Goal: Transaction & Acquisition: Register for event/course

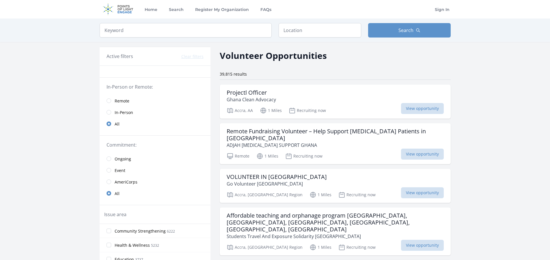
click at [111, 113] on link "In-Person" at bounding box center [155, 113] width 111 height 12
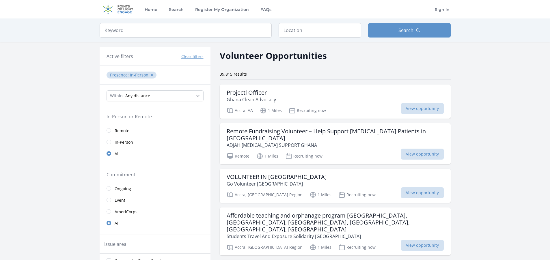
click at [110, 113] on div "In-Person or Remote: Remote In-Person All" at bounding box center [155, 136] width 111 height 58
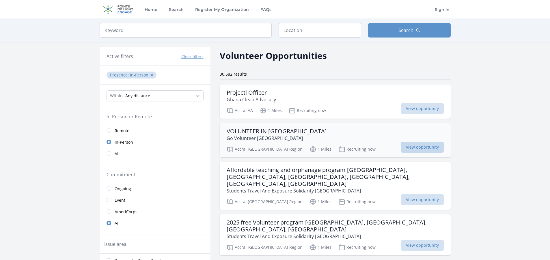
click at [416, 150] on span "View opportunity" at bounding box center [422, 147] width 43 height 11
click at [107, 129] on input "radio" at bounding box center [109, 130] width 5 height 5
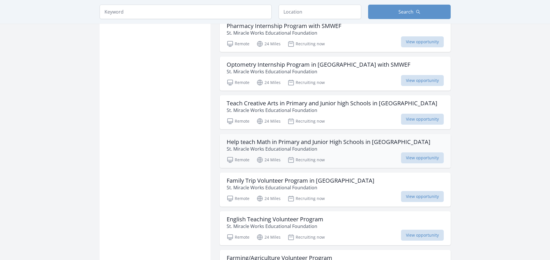
scroll to position [433, 0]
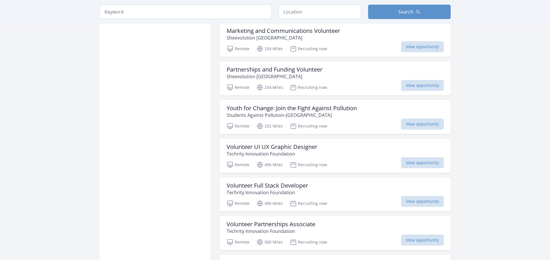
scroll to position [1357, 0]
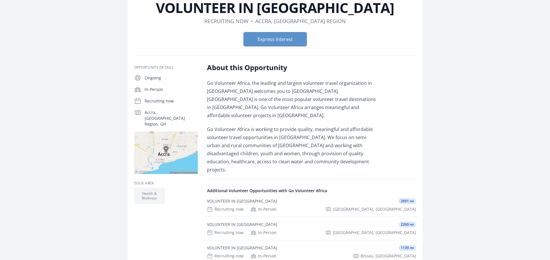
scroll to position [29, 0]
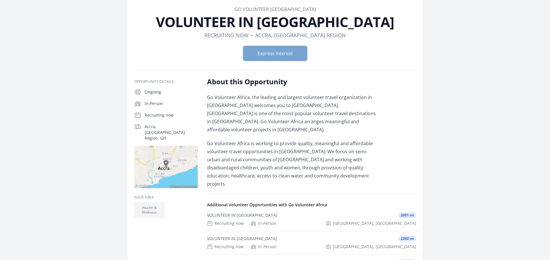
click at [281, 53] on button "Express Interest" at bounding box center [275, 53] width 64 height 14
